Goal: Find contact information: Find contact information

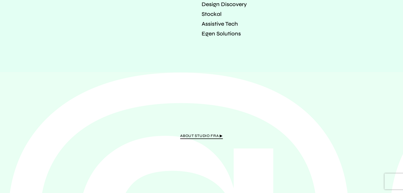
scroll to position [1055, 0]
click at [194, 133] on span "about Studio Fra ▶︎" at bounding box center [201, 136] width 43 height 9
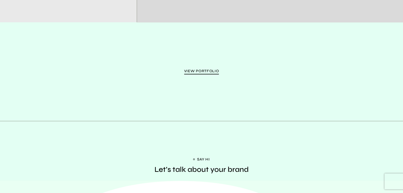
scroll to position [895, 0]
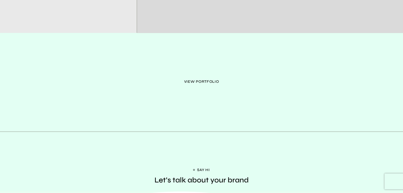
click at [208, 78] on span "view portfolio" at bounding box center [201, 82] width 35 height 9
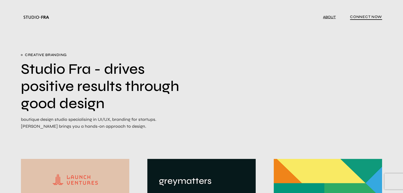
click at [332, 19] on link "ABOUT" at bounding box center [329, 17] width 13 height 5
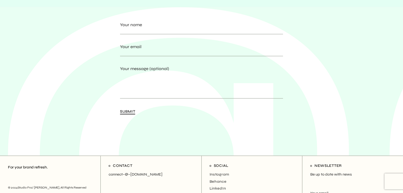
scroll to position [1116, 0]
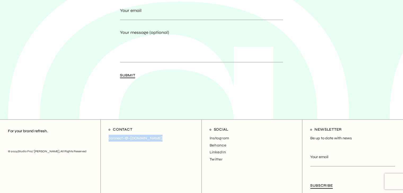
drag, startPoint x: 159, startPoint y: 133, endPoint x: 108, endPoint y: 132, distance: 51.7
click at [108, 132] on div "Contact connect–@–studiofra.com" at bounding box center [151, 159] width 101 height 79
copy p "connect–@–studiofra.com"
click at [173, 148] on div "Contact connect–@–studiofra.com" at bounding box center [151, 159] width 101 height 79
drag, startPoint x: 154, startPoint y: 132, endPoint x: 165, endPoint y: 140, distance: 14.0
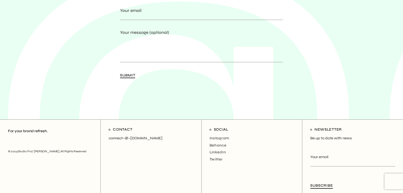
click at [165, 140] on div "Contact connect–@–studiofra.com" at bounding box center [151, 159] width 101 height 79
click at [216, 142] on link "Behance" at bounding box center [218, 145] width 17 height 7
click at [163, 154] on div "Contact connect–@–studiofra.com" at bounding box center [151, 159] width 101 height 79
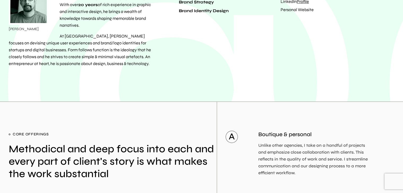
scroll to position [0, 0]
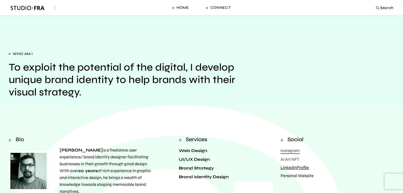
click at [286, 168] on link "LinkedIn Profile" at bounding box center [294, 167] width 28 height 5
click at [291, 178] on link "Personal Website" at bounding box center [296, 175] width 33 height 5
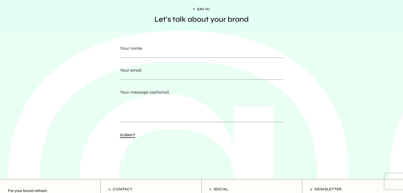
scroll to position [1116, 0]
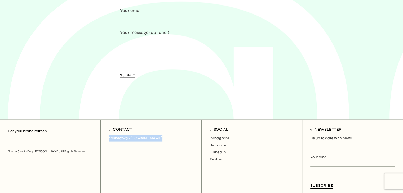
drag, startPoint x: 162, startPoint y: 135, endPoint x: 102, endPoint y: 130, distance: 60.6
click at [102, 130] on div "Contact connect–@–studiofra.com" at bounding box center [151, 159] width 101 height 79
copy p "connect–@–studiofra.com"
